Goal: Navigation & Orientation: Find specific page/section

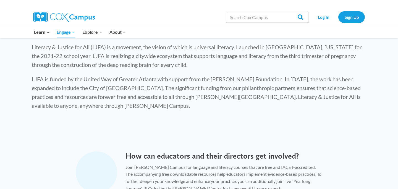
scroll to position [136, 0]
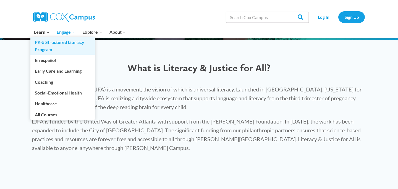
click at [44, 45] on link "PK-5 Structured Literacy Program" at bounding box center [62, 46] width 64 height 18
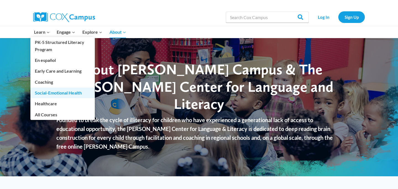
click at [51, 94] on link "Social-Emotional Health" at bounding box center [62, 93] width 64 height 10
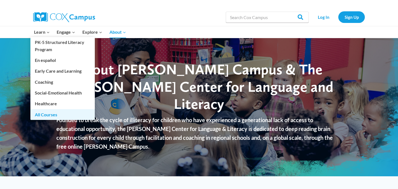
click at [53, 115] on link "All Courses" at bounding box center [62, 114] width 64 height 10
